Goal: Browse casually: Explore the website without a specific task or goal

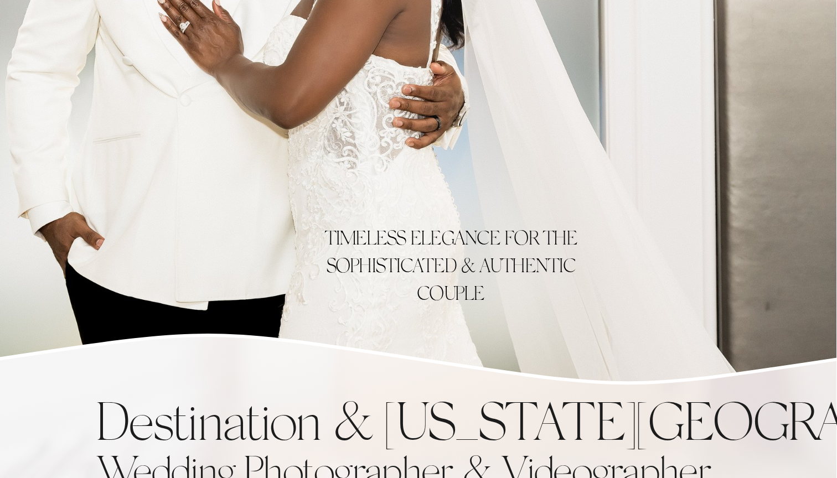
scroll to position [336, 0]
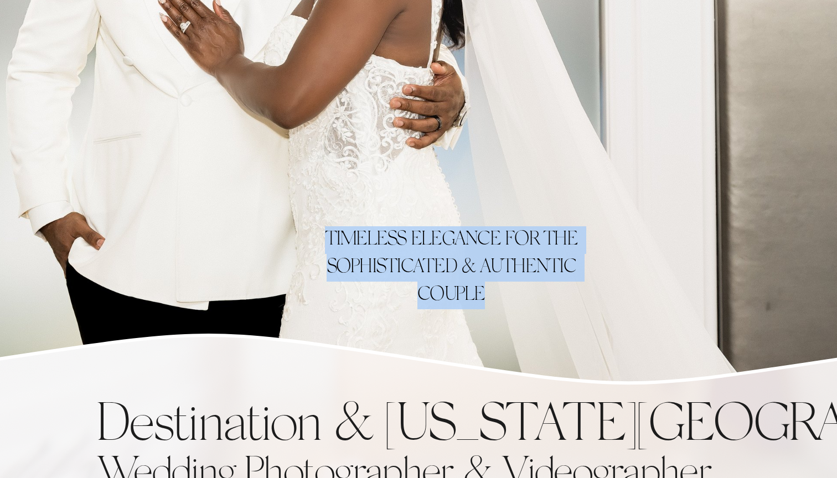
drag, startPoint x: 488, startPoint y: 293, endPoint x: 331, endPoint y: 236, distance: 167.2
click at [330, 235] on h3 "TIMELESS ELEGANCE FOR THE SOPHISTICATED & AUTHENTIC COUPLE" at bounding box center [451, 268] width 254 height 84
copy span "[PERSON_NAME] FOR THE SOPHISTICATED & AUTHENTIC COUPLE"
drag, startPoint x: 328, startPoint y: 235, endPoint x: 484, endPoint y: 291, distance: 165.2
click at [484, 291] on span "TIMELESS ELEGANCE FOR THE SOPHISTICATED & AUTHENTIC COUPLE" at bounding box center [453, 267] width 257 height 75
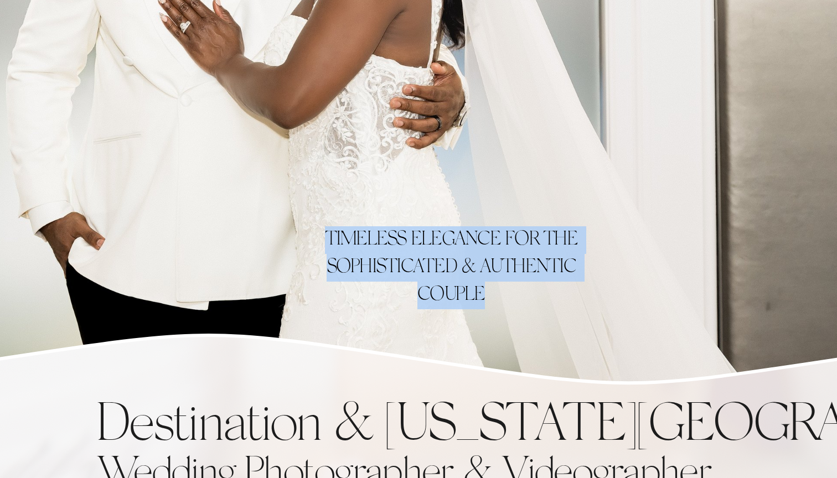
copy span "TIMELESS ELEGANCE FOR THE SOPHISTICATED & AUTHENTIC COUPLE"
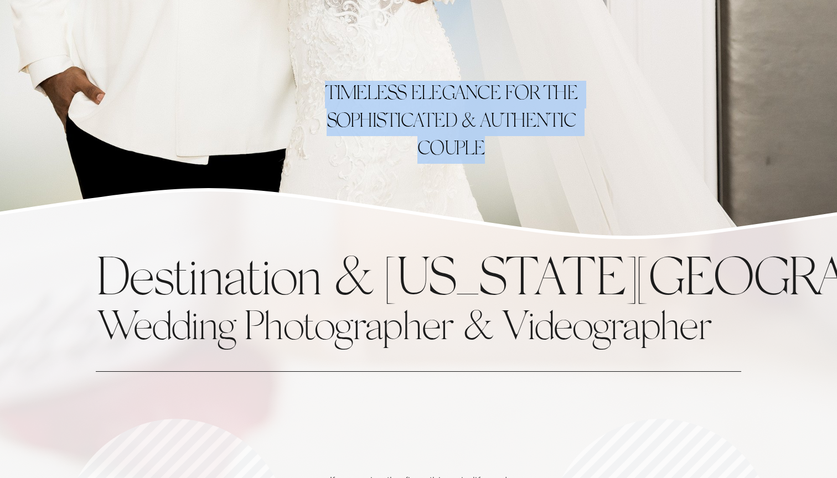
scroll to position [485, 0]
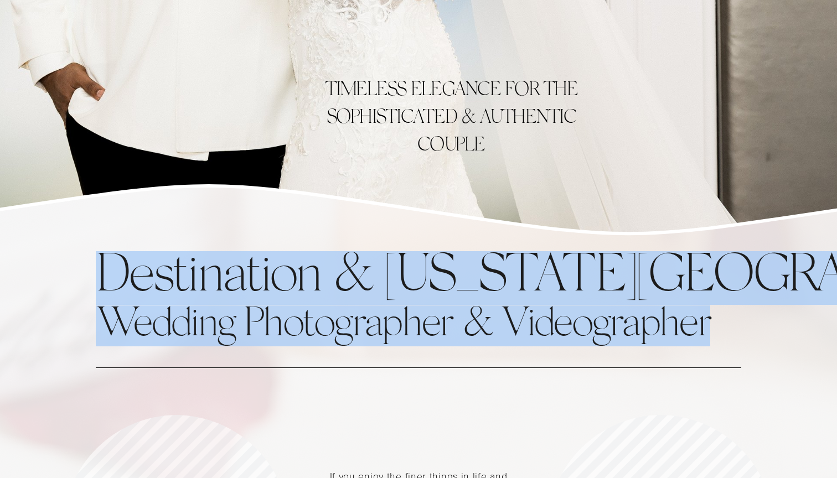
drag, startPoint x: 704, startPoint y: 323, endPoint x: 104, endPoint y: 292, distance: 600.6
click at [104, 292] on div "Destination & [US_STATE] [GEOGRAPHIC_DATA] Wedding Photographer & Videographer" at bounding box center [402, 298] width 613 height 95
copy div "Destination & [US_STATE] [GEOGRAPHIC_DATA] Wedding Photographer & Videographer"
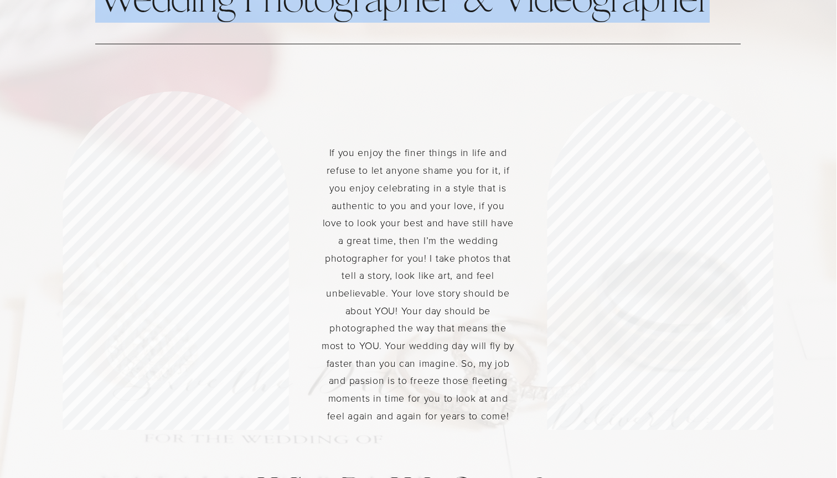
scroll to position [809, 0]
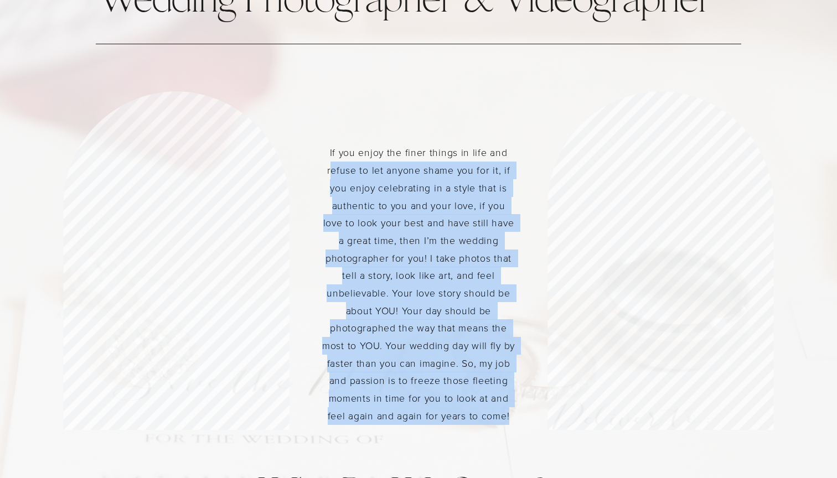
drag, startPoint x: 510, startPoint y: 408, endPoint x: 334, endPoint y: 173, distance: 294.1
click at [334, 173] on p "If you enjoy the finer things in life and refuse to let anyone shame you for it…" at bounding box center [419, 284] width 194 height 281
click at [452, 360] on p "If you enjoy the finer things in life and refuse to let anyone shame you for it…" at bounding box center [419, 284] width 194 height 281
drag, startPoint x: 509, startPoint y: 412, endPoint x: 331, endPoint y: 155, distance: 311.4
click at [331, 155] on p "If you enjoy the finer things in life and refuse to let anyone shame you for it…" at bounding box center [419, 284] width 194 height 281
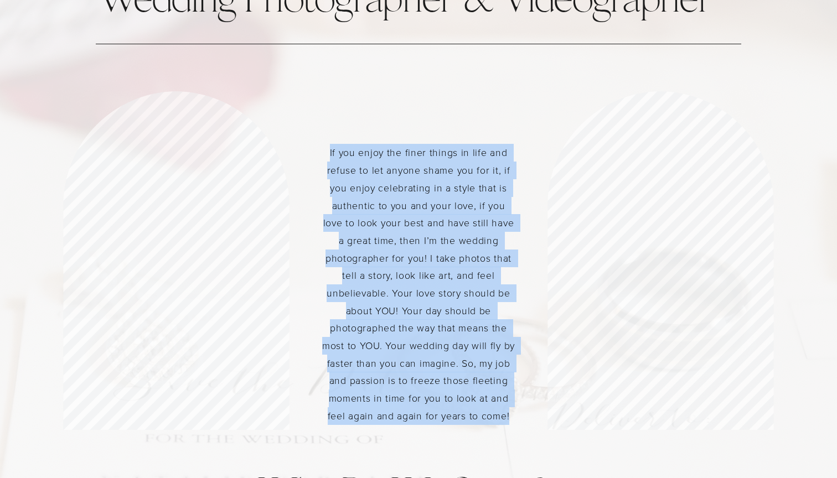
copy p "If you enjoy the finer things in life and refuse to let anyone shame you for it…"
